Goal: Task Accomplishment & Management: Manage account settings

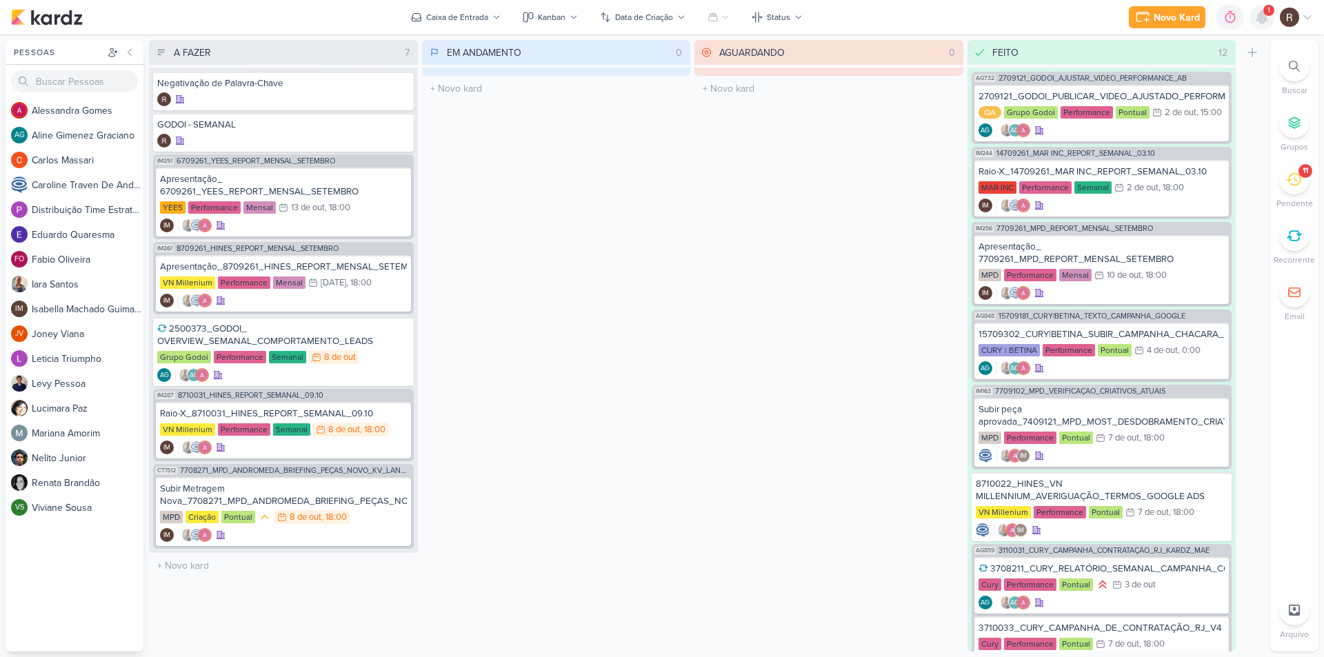
click at [1262, 21] on icon at bounding box center [1261, 17] width 11 height 12
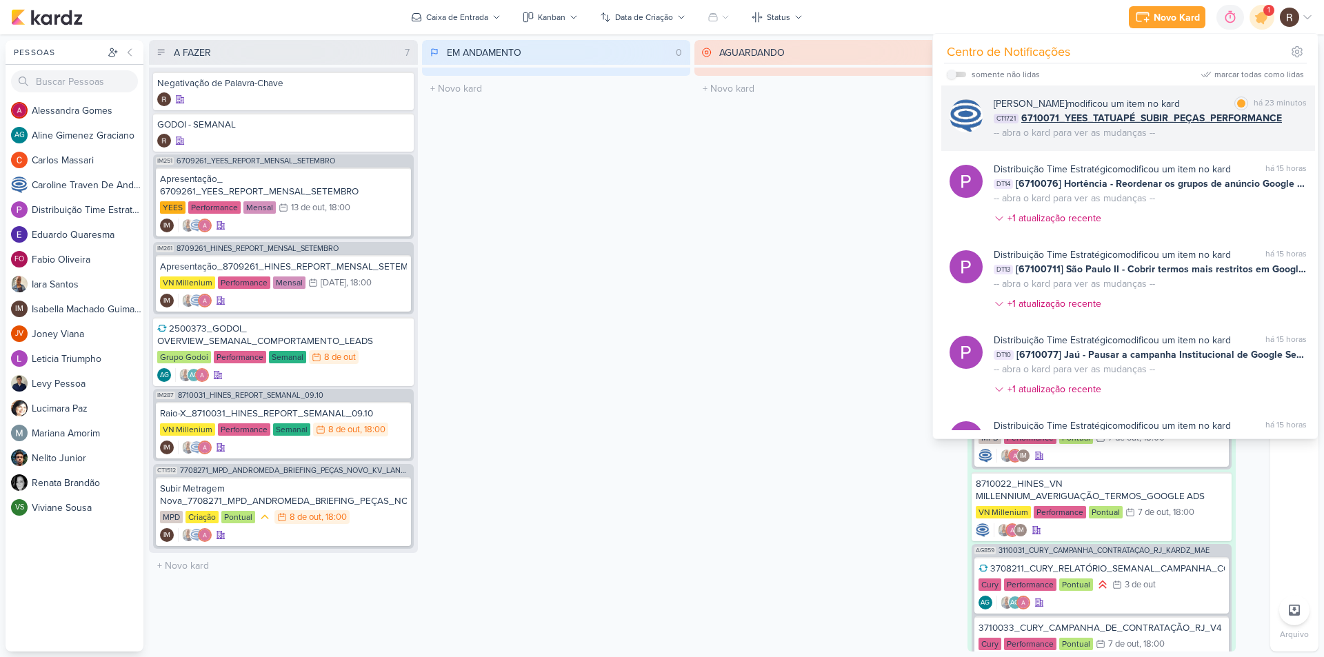
click at [1256, 99] on div "há 23 minutos" at bounding box center [1280, 104] width 53 height 14
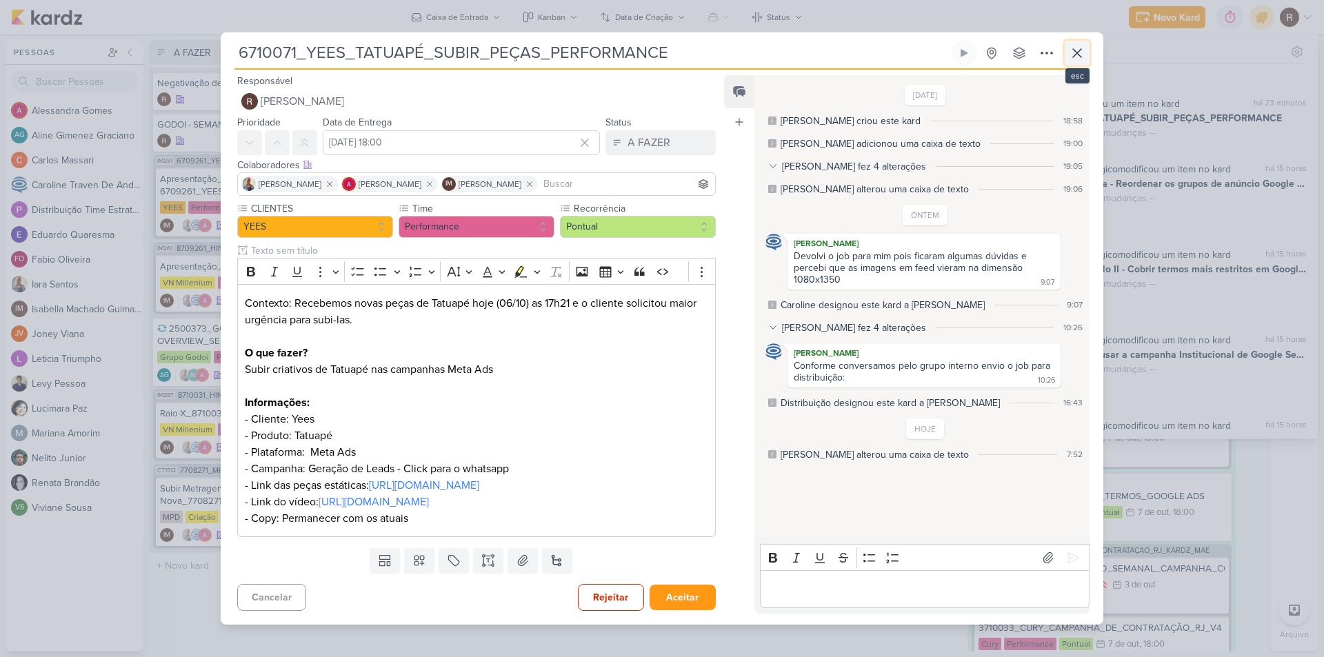
click at [1079, 45] on icon at bounding box center [1077, 53] width 17 height 17
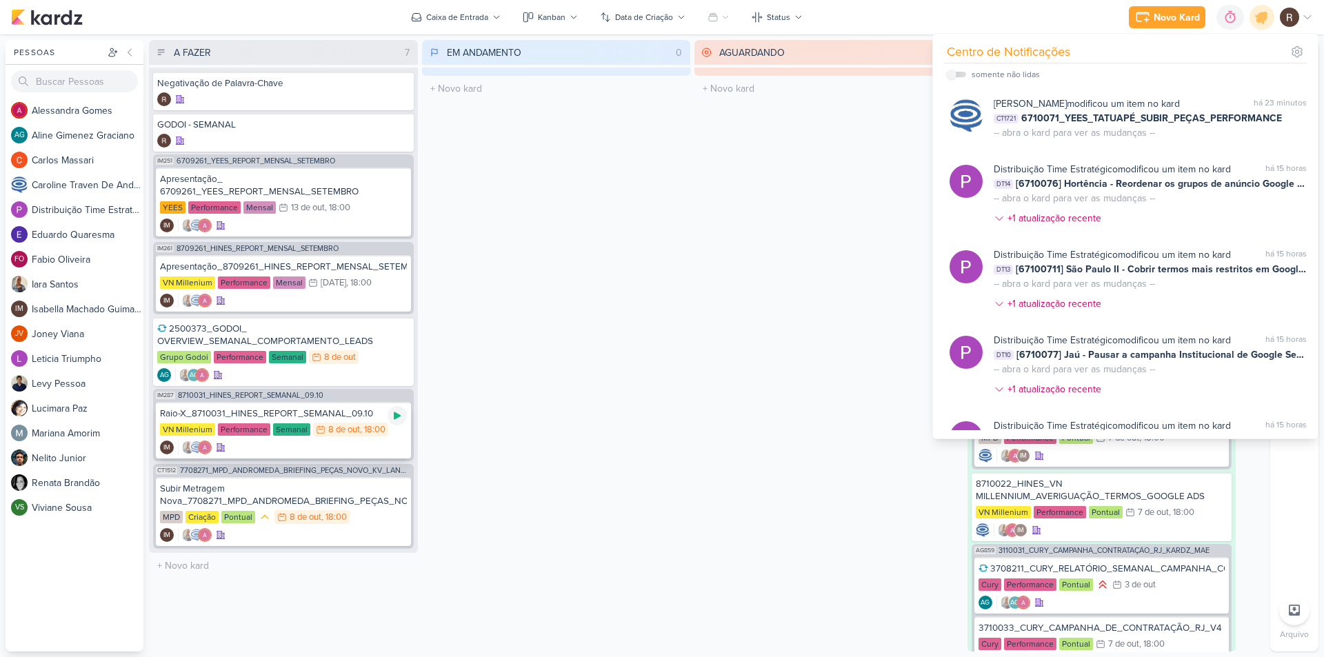
click at [396, 421] on icon at bounding box center [397, 415] width 11 height 11
click at [301, 423] on div "VN Millenium Performance Semanal 8/10 [DATE] 18:00" at bounding box center [283, 430] width 247 height 15
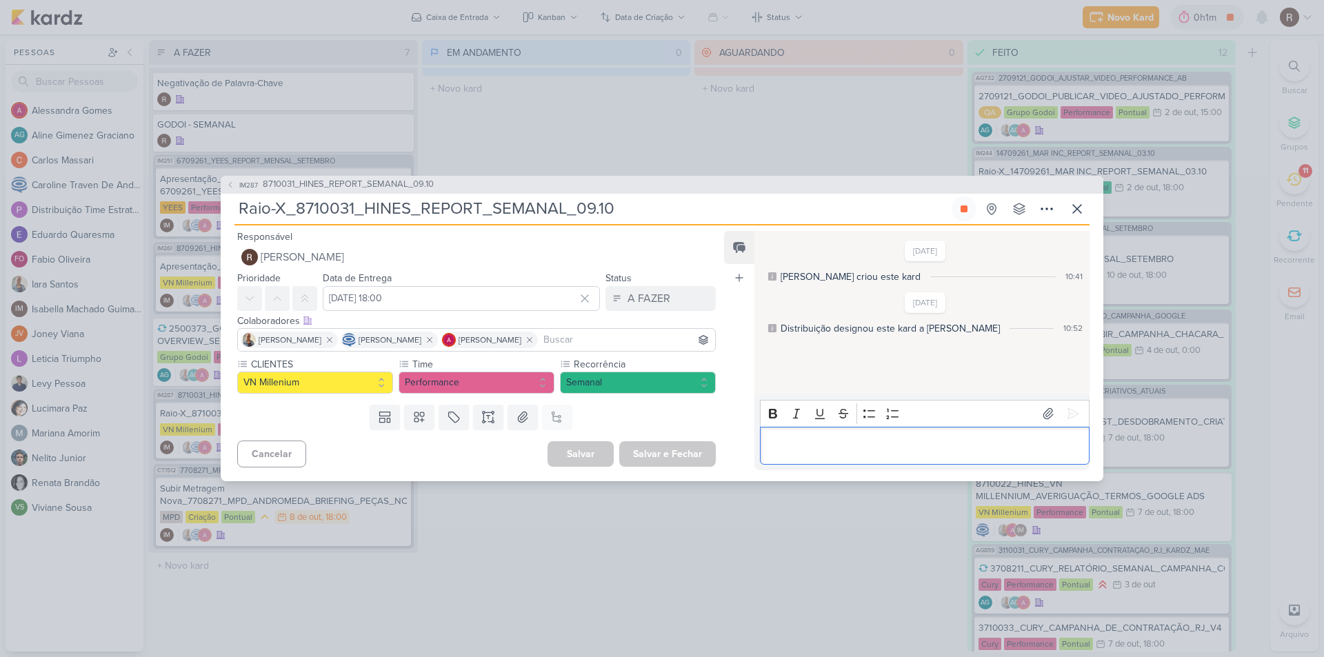
click at [799, 433] on div "Editor editing area: main" at bounding box center [925, 446] width 330 height 38
click at [1068, 392] on icon at bounding box center [1073, 397] width 10 height 10
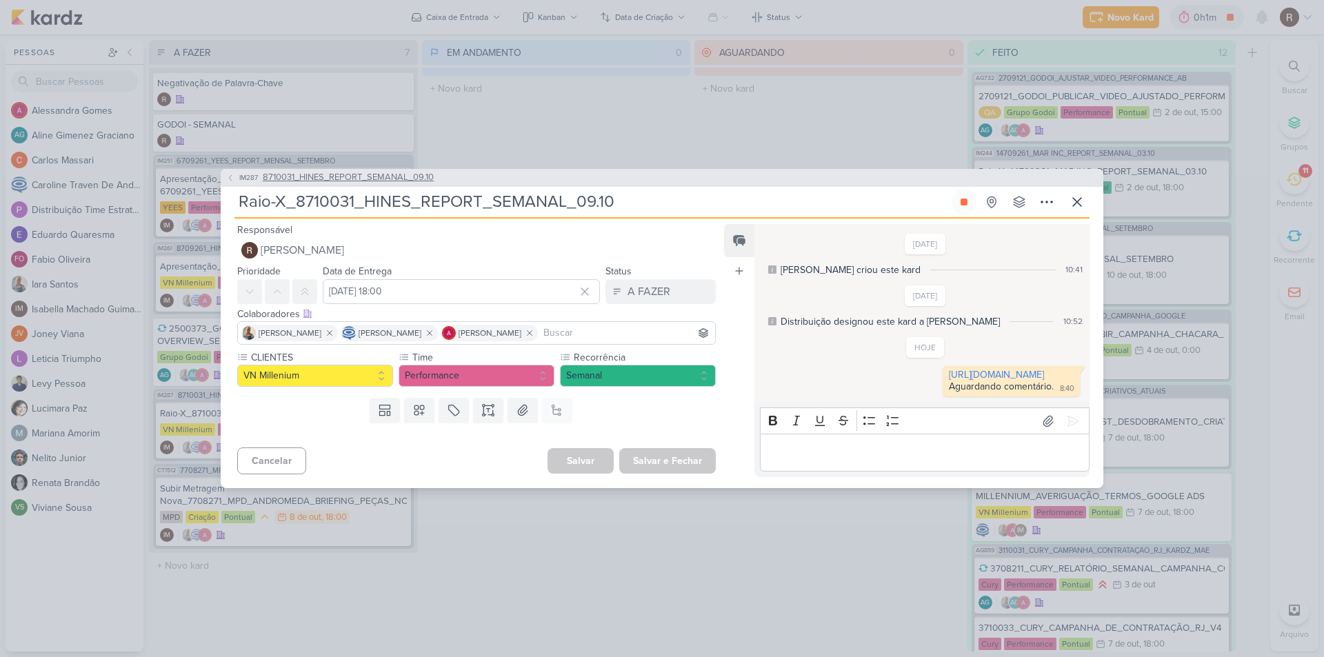
click at [393, 171] on span "8710031_HINES_REPORT_SEMANAL_09.10" at bounding box center [348, 178] width 171 height 14
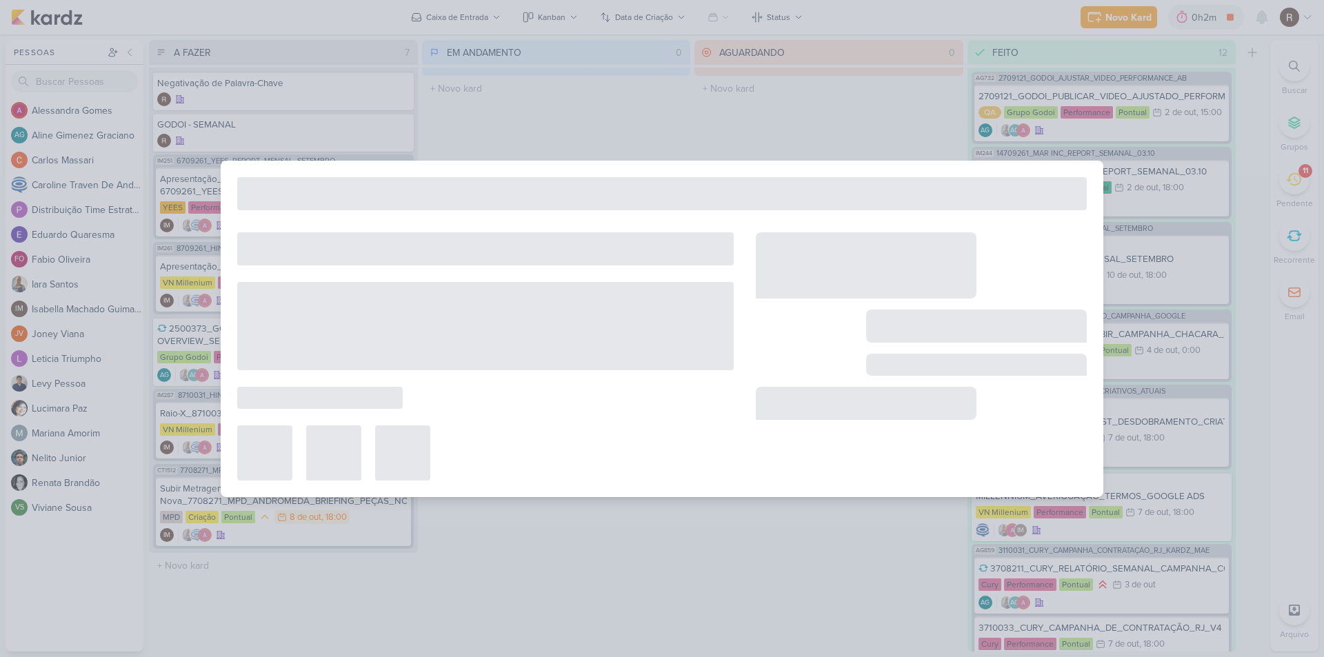
type input "8710031_HINES_REPORT_SEMANAL_09.10"
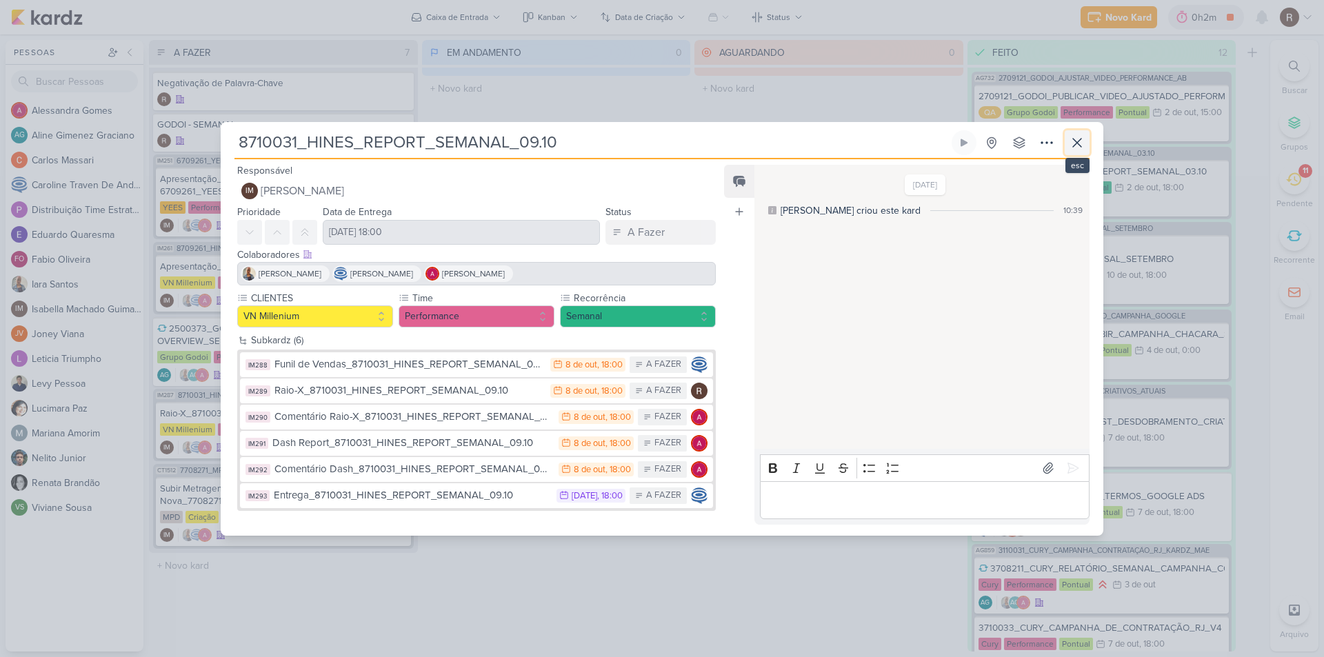
click at [1077, 145] on icon at bounding box center [1077, 142] width 17 height 17
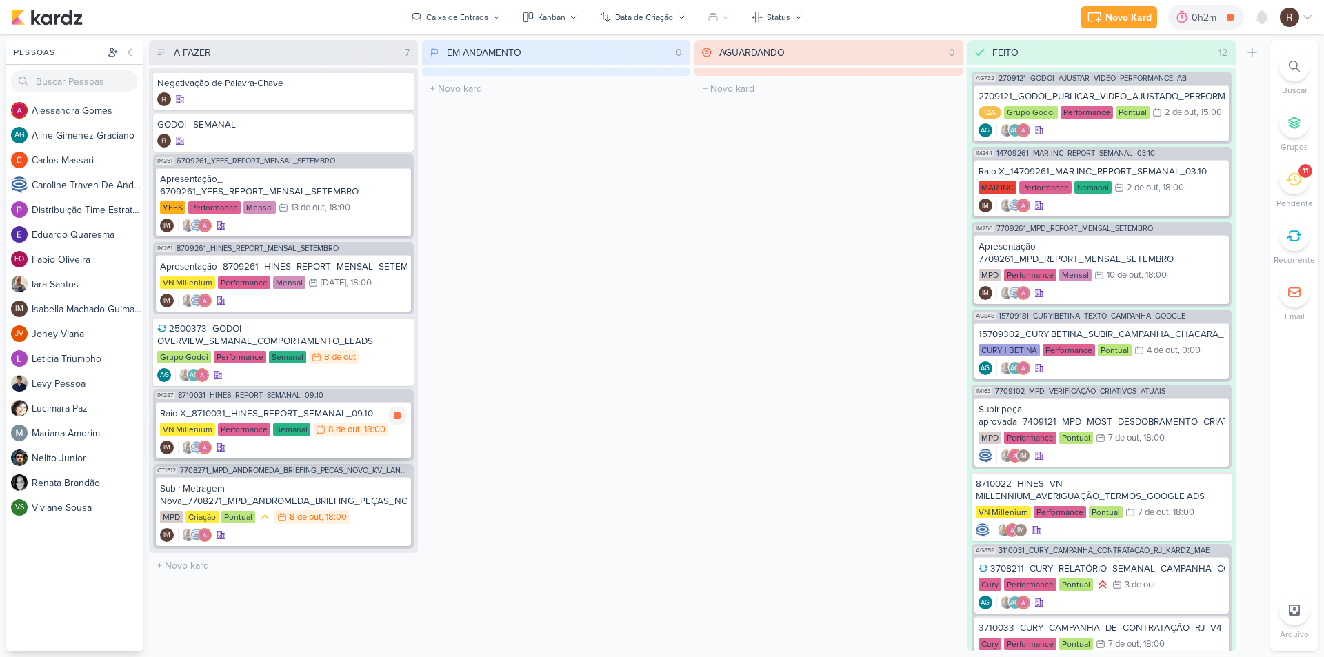
click at [259, 419] on div "Raio-X_8710031_HINES_REPORT_SEMANAL_09.10" at bounding box center [283, 414] width 247 height 12
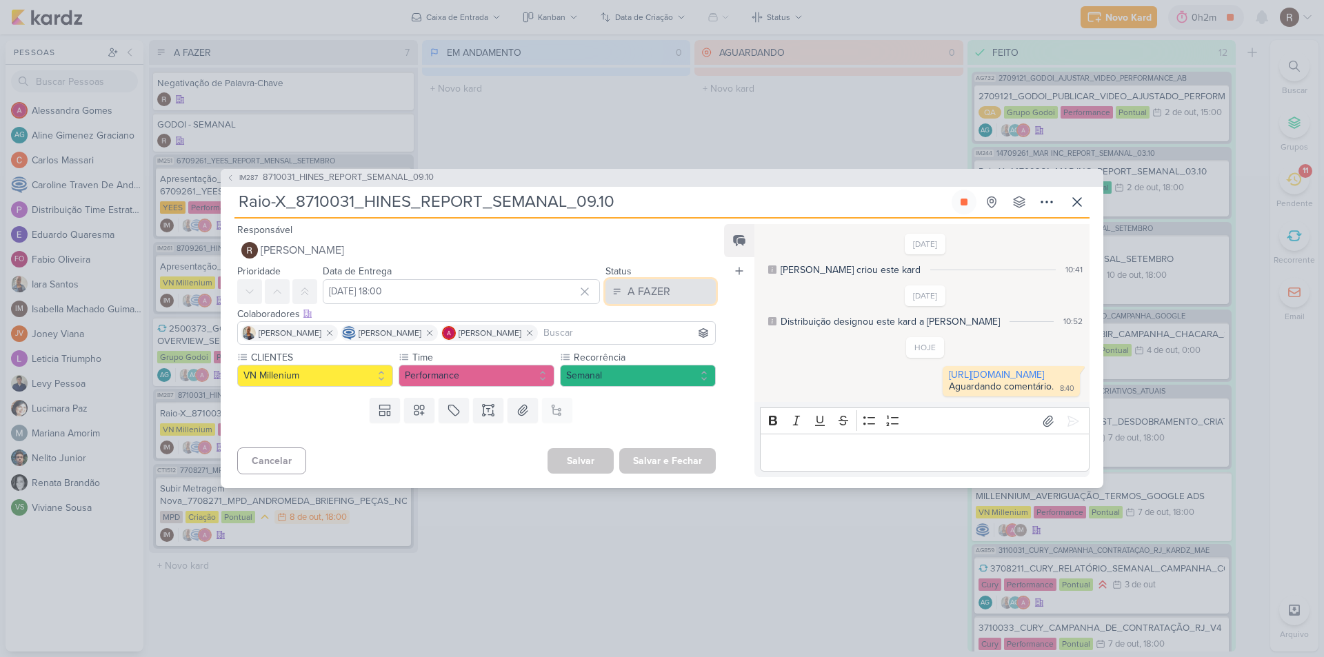
click at [633, 283] on div "A FAZER" at bounding box center [648, 291] width 43 height 17
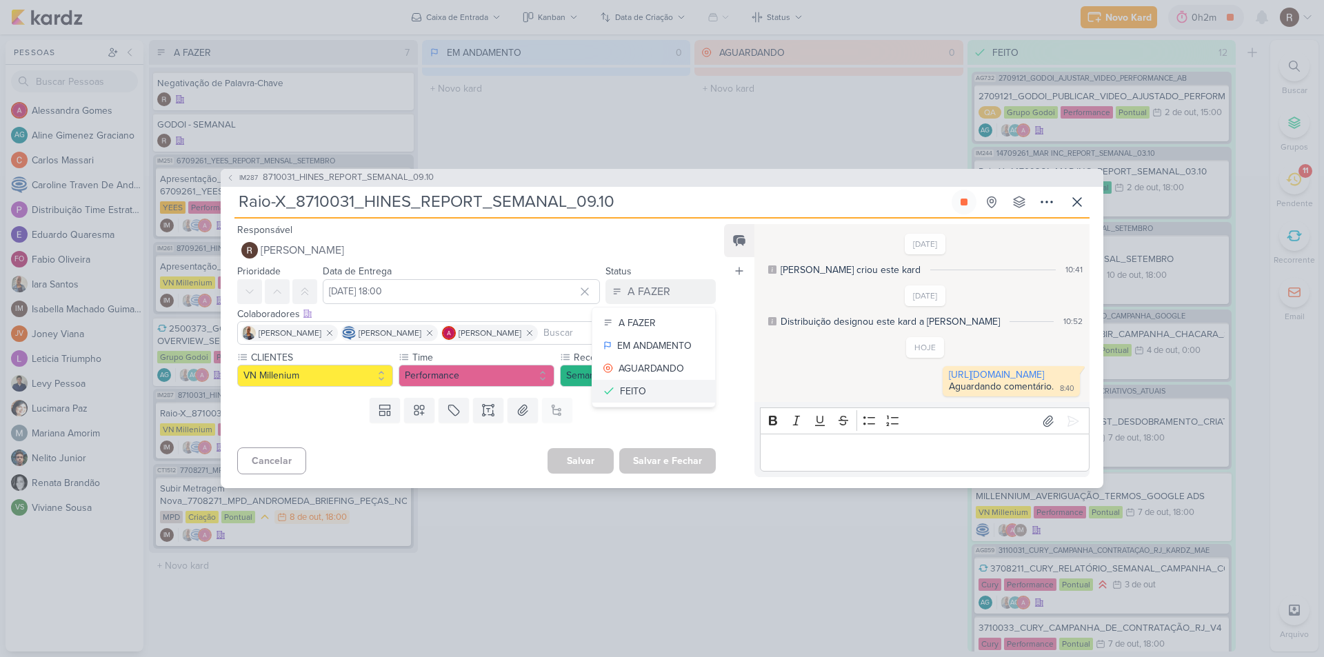
click at [638, 384] on div "FEITO" at bounding box center [633, 391] width 26 height 14
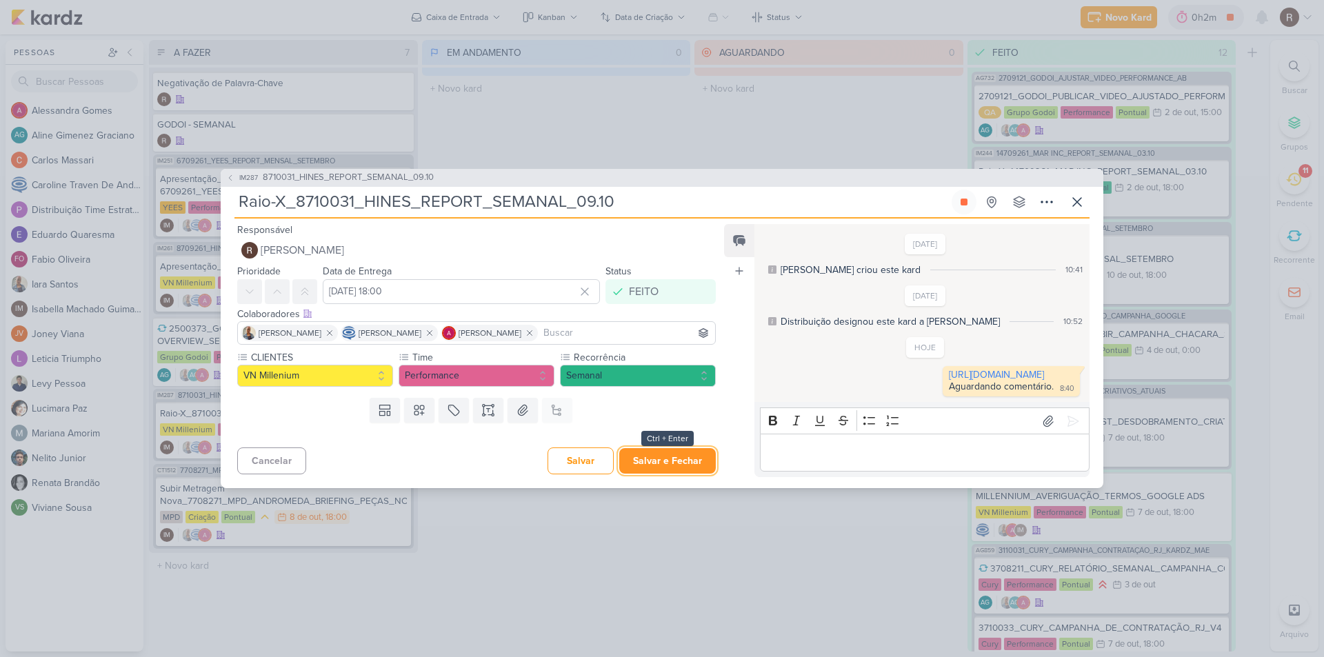
click at [672, 467] on button "Salvar e Fechar" at bounding box center [667, 461] width 97 height 26
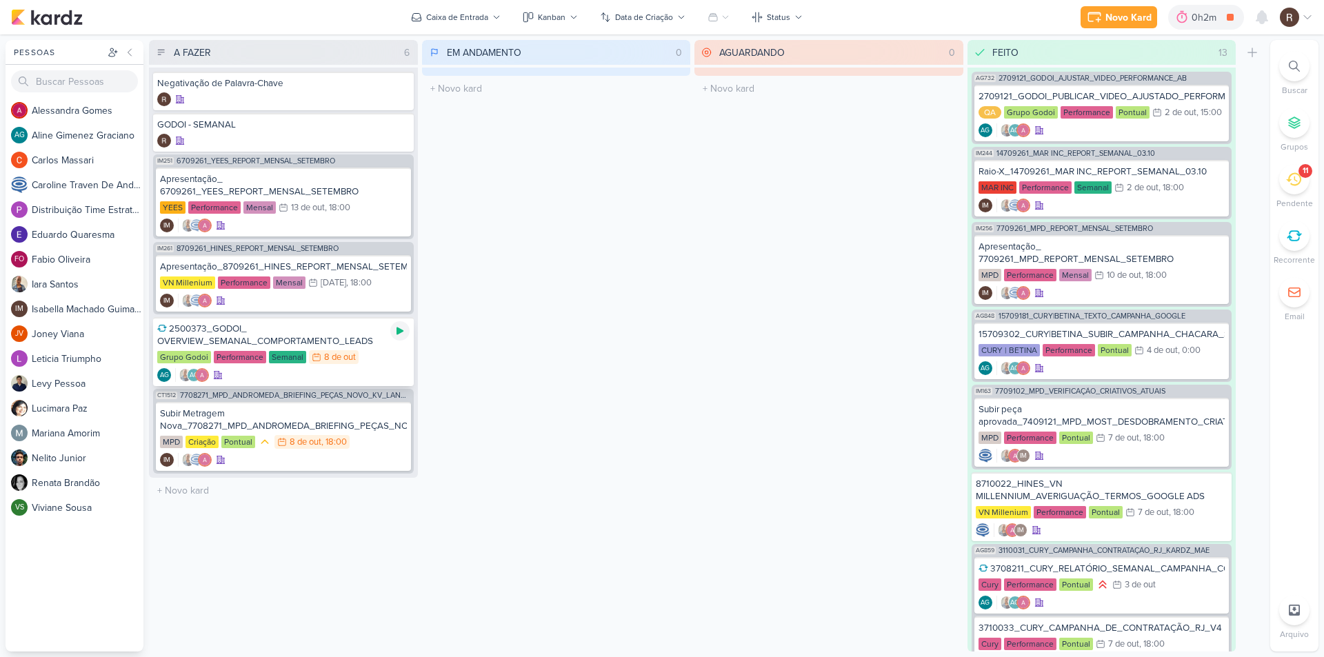
click at [395, 335] on icon at bounding box center [399, 330] width 11 height 11
click at [305, 345] on div "2500373_GODOI_ OVERVIEW_SEMANAL_COMPORTAMENTO_LEADS" at bounding box center [283, 335] width 252 height 25
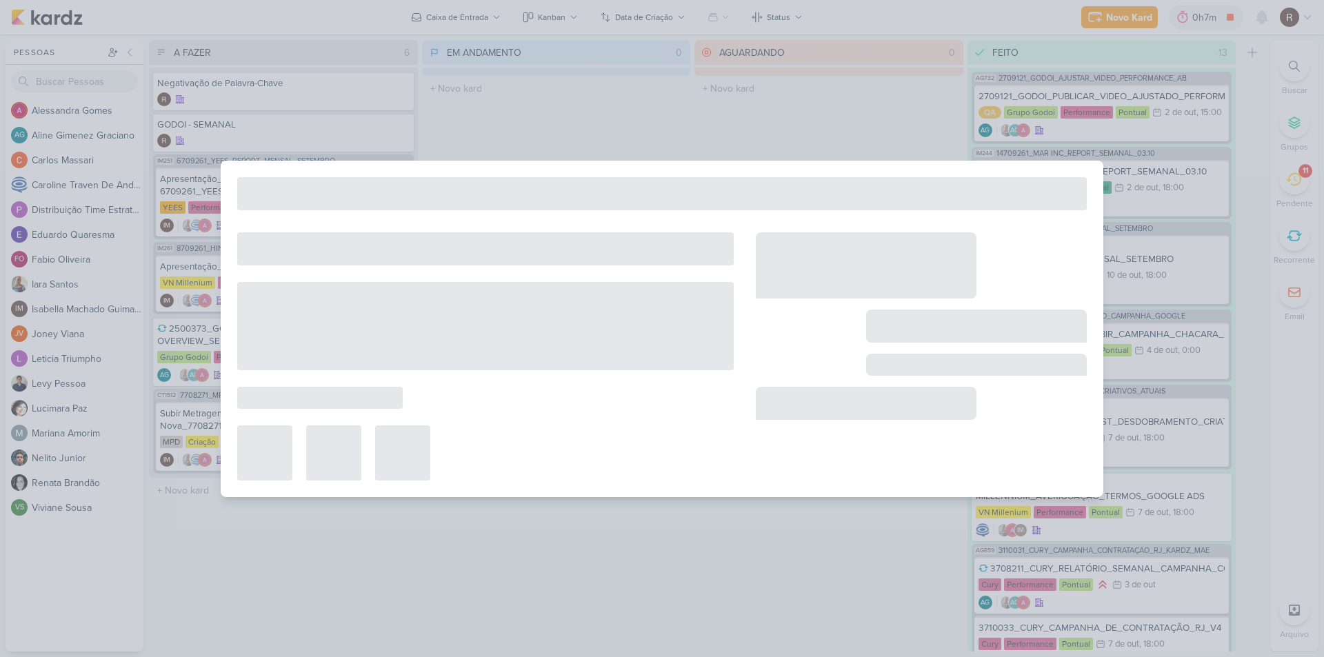
type input "2500373_GODOI_ OVERVIEW_SEMANAL_COMPORTAMENTO_LEADS"
type input "[DATE] 23:59"
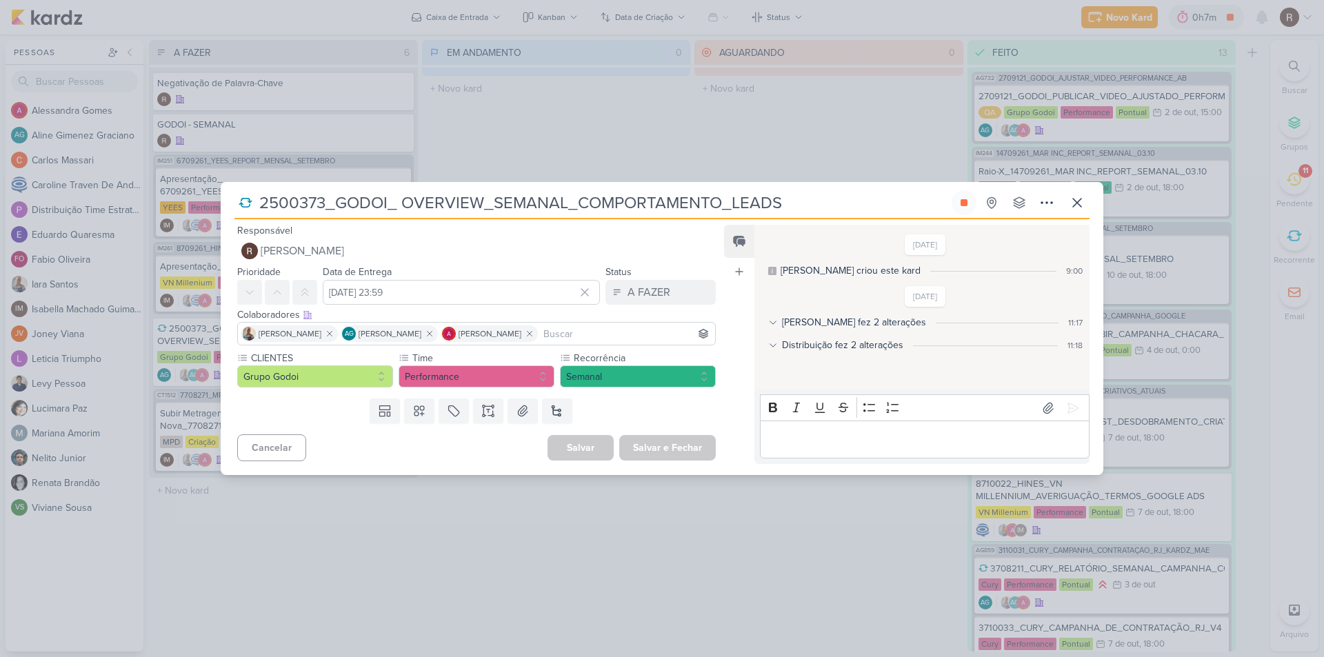
click at [793, 433] on p "Editor editing area: main" at bounding box center [924, 440] width 315 height 17
click at [800, 439] on u "1.844,17" at bounding box center [785, 440] width 36 height 14
click at [1037, 413] on button at bounding box center [1048, 408] width 22 height 22
click at [1066, 409] on icon at bounding box center [1073, 408] width 14 height 14
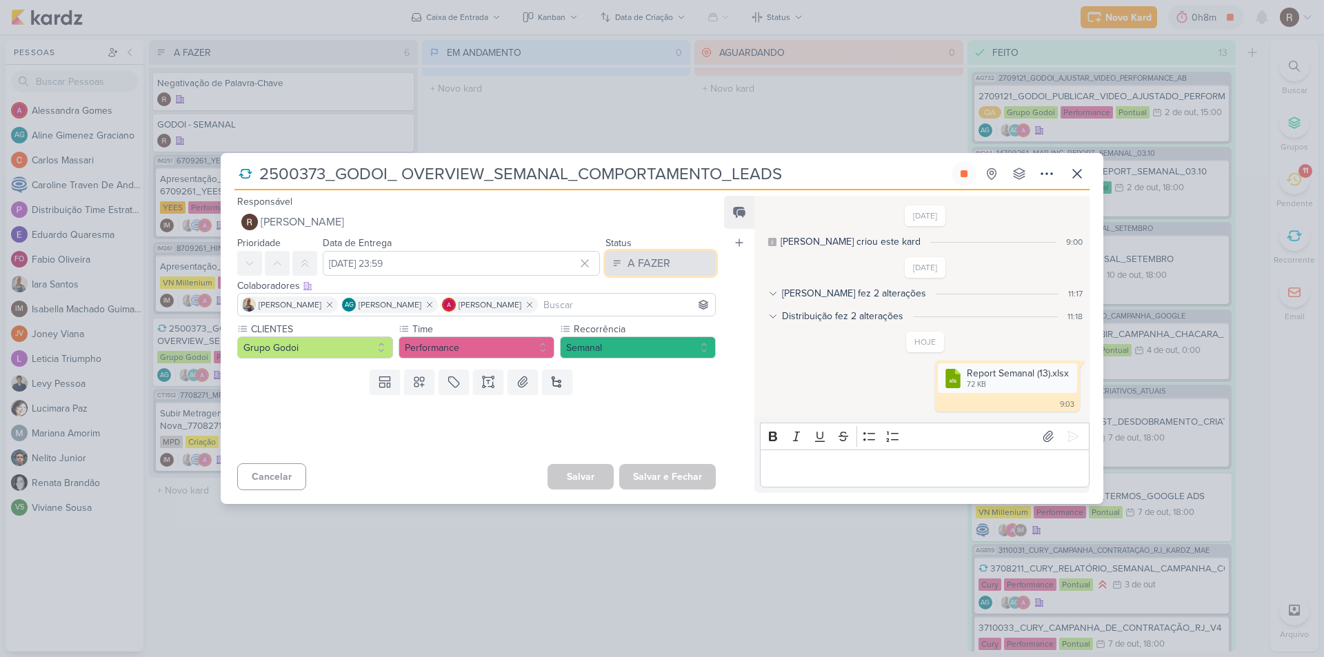
click at [668, 257] on button "A FAZER" at bounding box center [660, 263] width 110 height 25
click at [636, 366] on div "FEITO" at bounding box center [633, 363] width 26 height 14
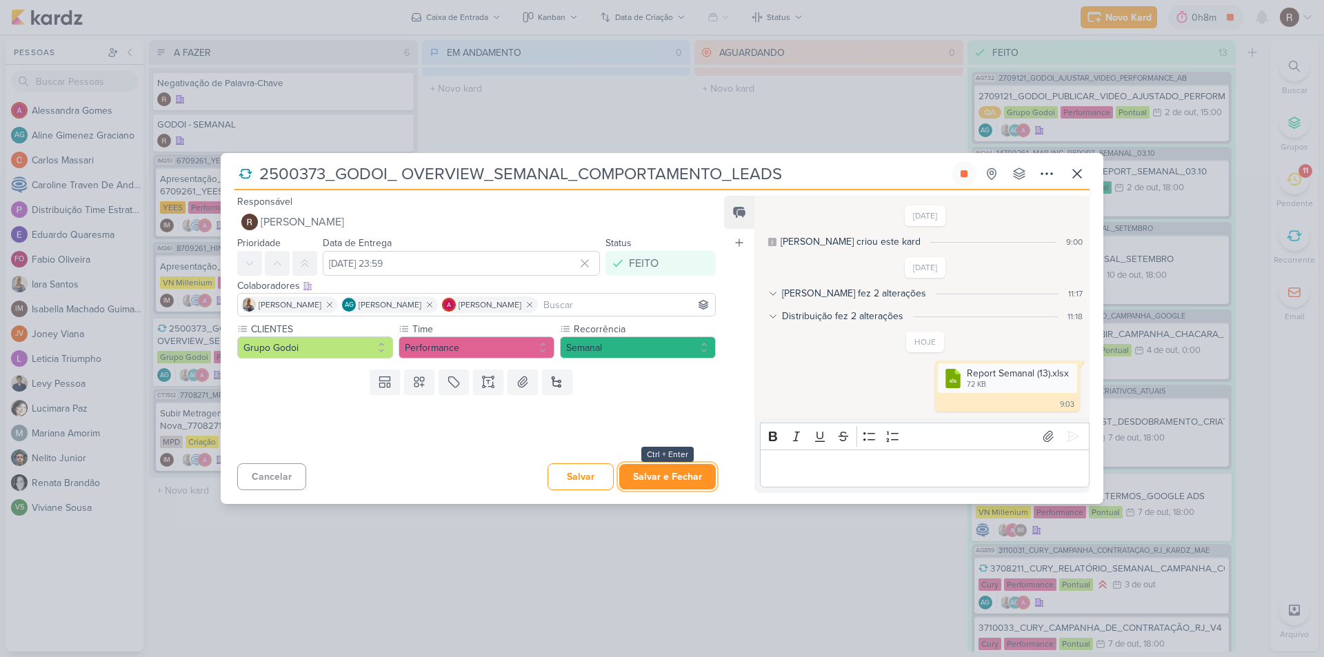
click at [672, 479] on button "Salvar e Fechar" at bounding box center [667, 477] width 97 height 26
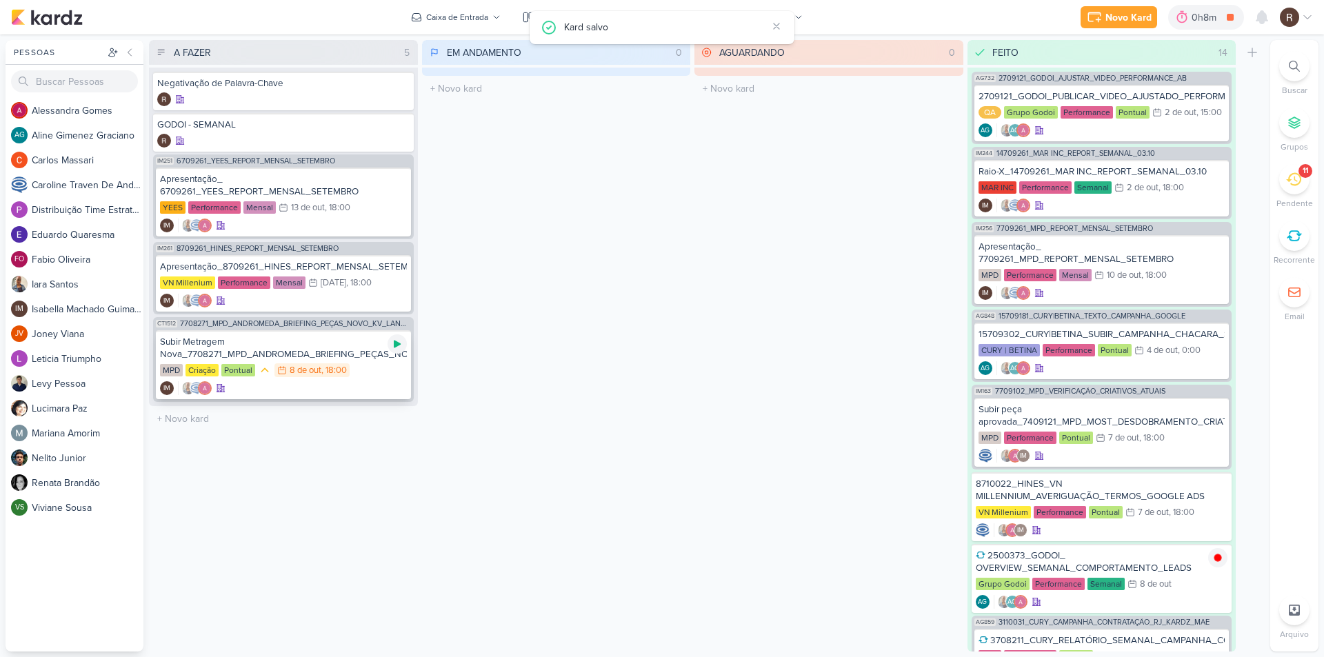
click at [398, 346] on icon at bounding box center [397, 344] width 11 height 11
click at [331, 351] on div "Subir Metragem Nova_7708271_MPD_ANDROMEDA_BRIEFING_PEÇAS_NOVO_KV_LANÇAMENTO" at bounding box center [283, 348] width 247 height 25
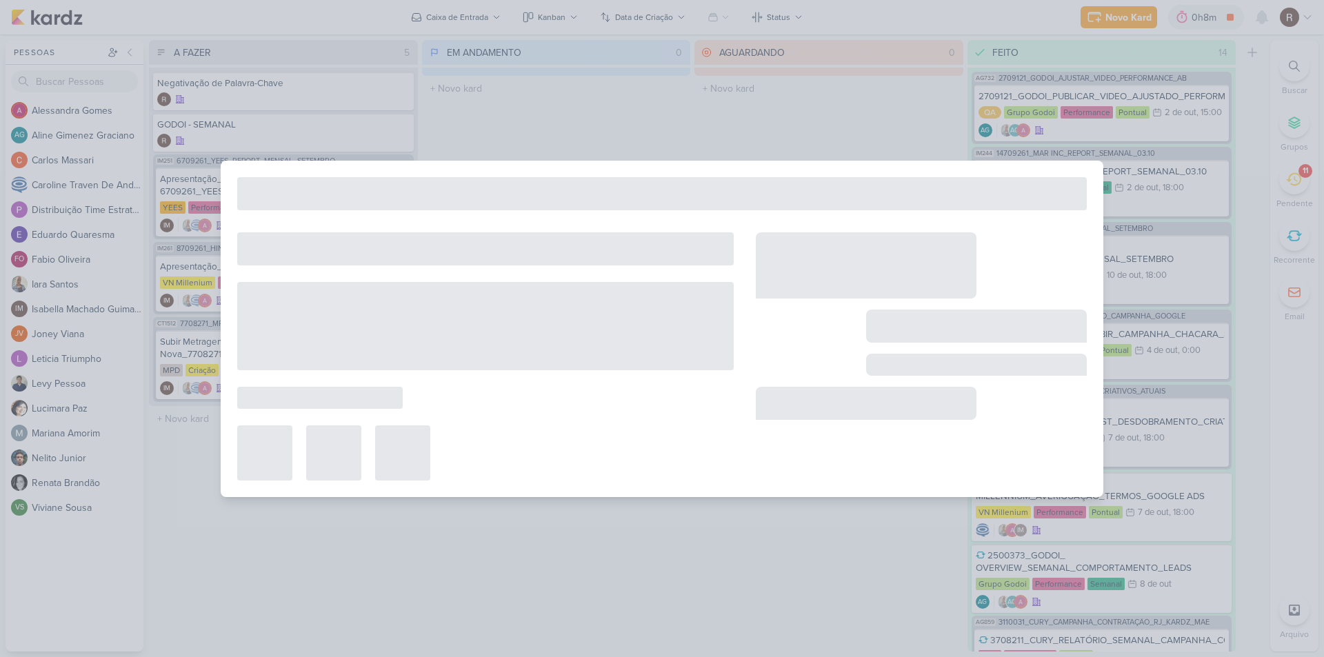
type input "Subir Metragem Nova_7708271_MPD_ANDROMEDA_BRIEFING_PEÇAS_NOVO_KV_LANÇAMENTO"
type input "[DATE] 18:00"
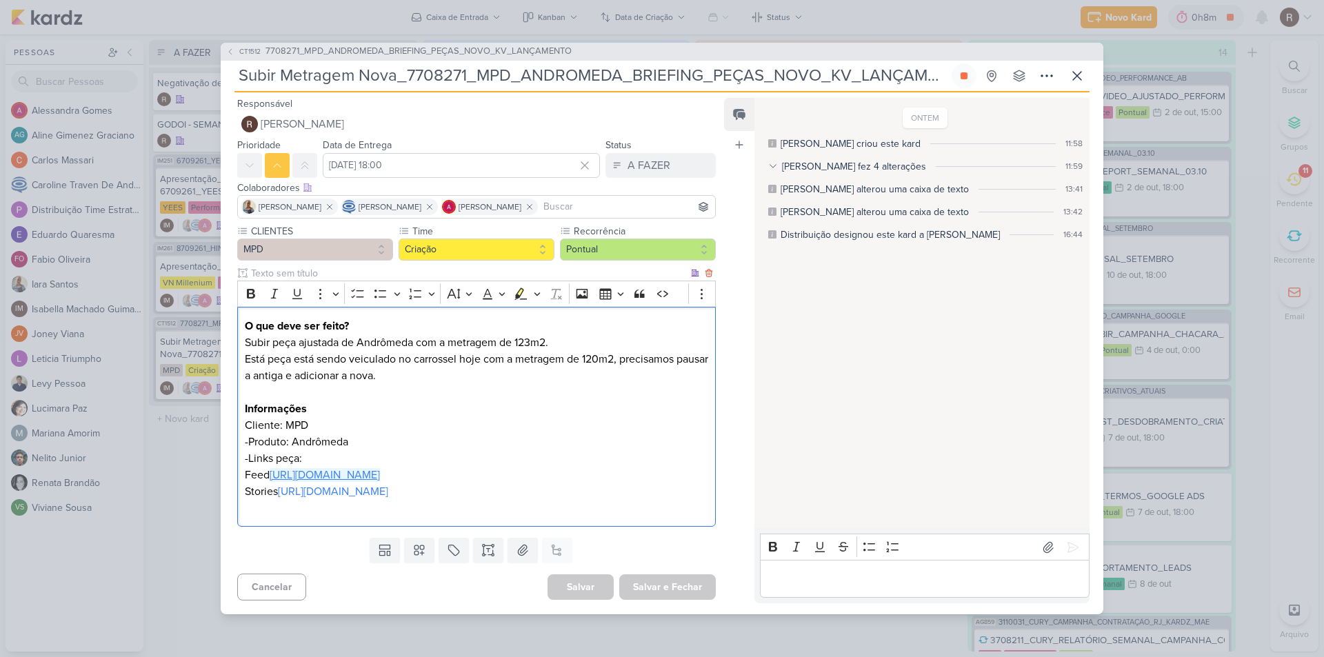
click at [380, 468] on link "[URL][DOMAIN_NAME]" at bounding box center [325, 475] width 110 height 14
click at [299, 494] on link "[URL][DOMAIN_NAME]" at bounding box center [333, 492] width 110 height 14
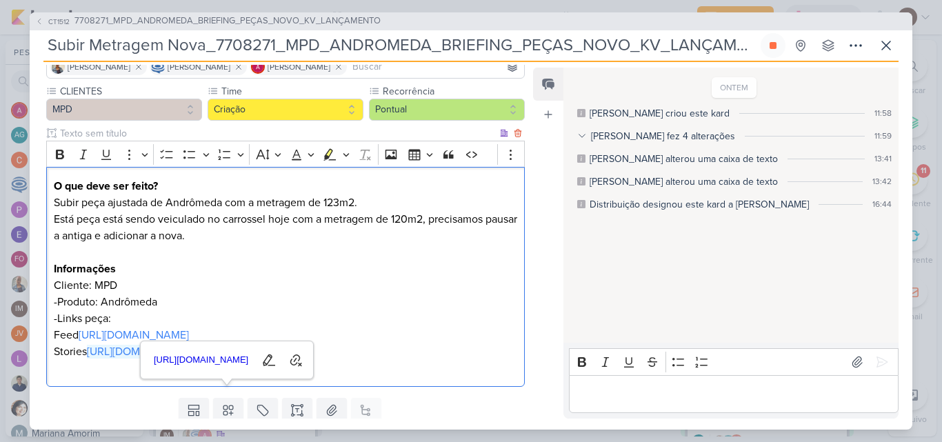
scroll to position [119, 0]
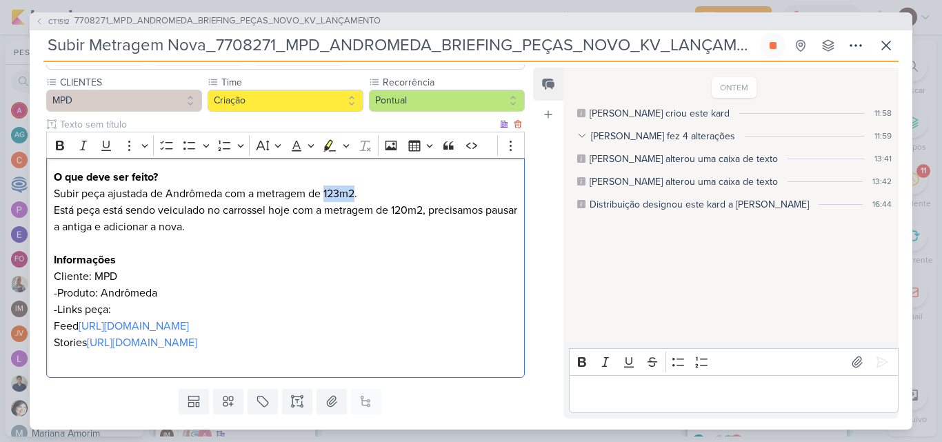
drag, startPoint x: 357, startPoint y: 192, endPoint x: 325, endPoint y: 193, distance: 31.1
click at [325, 193] on p "Subir peça ajustada de Andrômeda com a metragem de 123m2." at bounding box center [285, 193] width 463 height 17
copy p "123m2"
